Goal: Task Accomplishment & Management: Manage account settings

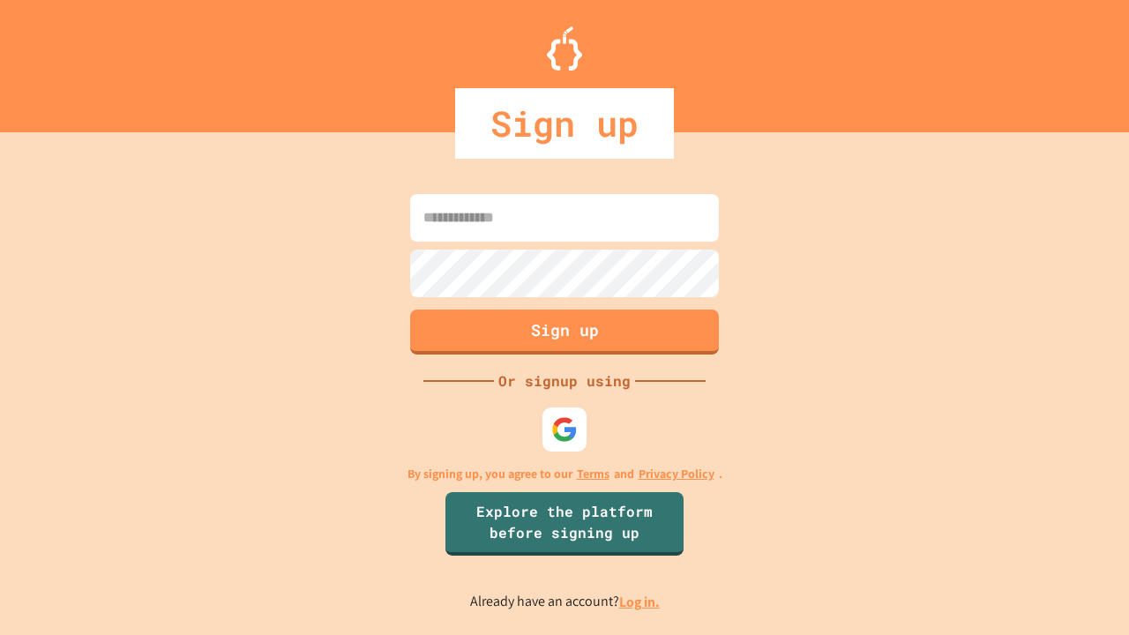
click at [640, 601] on link "Log in." at bounding box center [639, 602] width 41 height 19
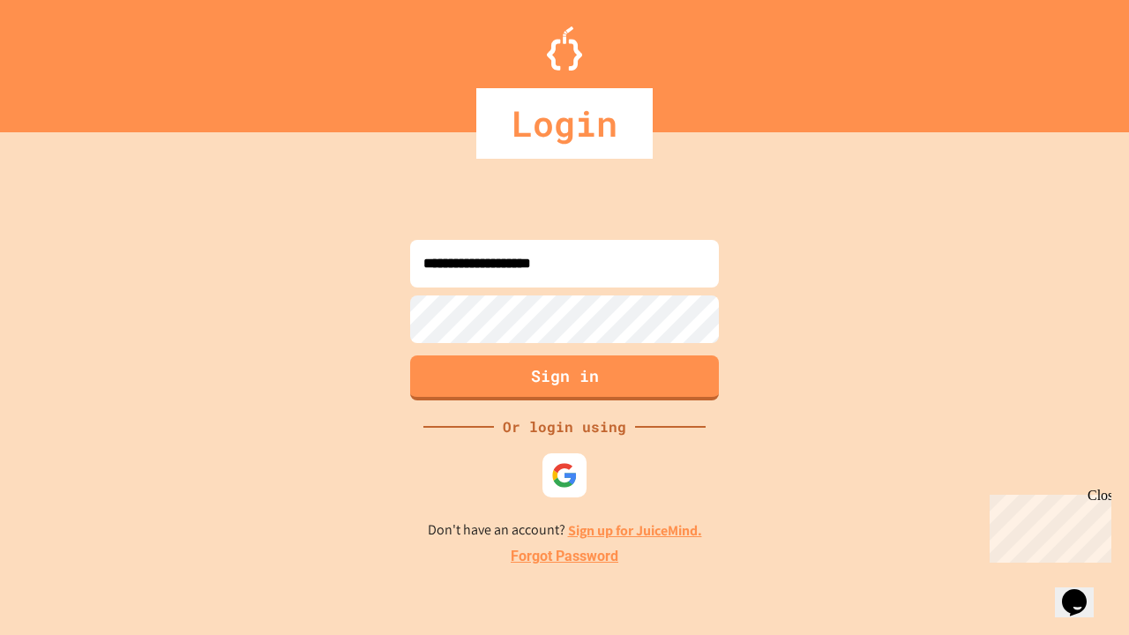
type input "**********"
